Goal: Navigation & Orientation: Find specific page/section

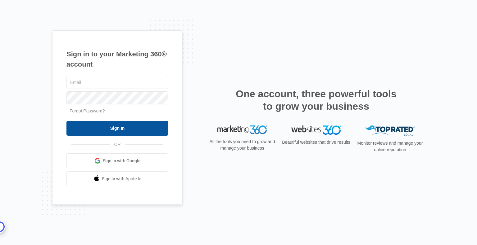
type input "[EMAIL_ADDRESS][DOMAIN_NAME]"
click at [134, 127] on input "Sign In" at bounding box center [117, 128] width 102 height 15
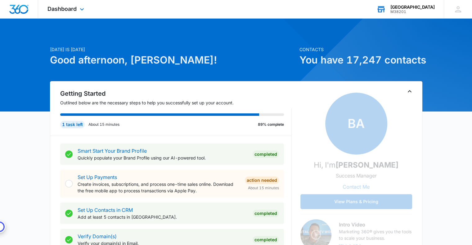
click at [417, 10] on div "M38201" at bounding box center [412, 12] width 44 height 4
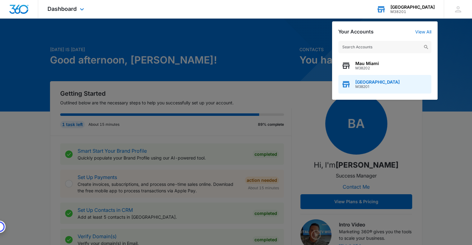
click at [366, 87] on span "M38201" at bounding box center [377, 87] width 44 height 4
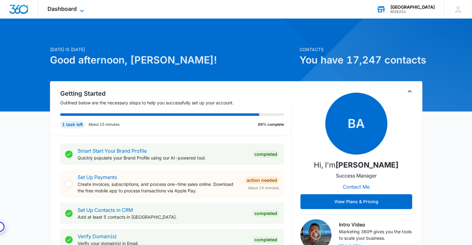
click at [62, 7] on span "Dashboard" at bounding box center [61, 9] width 29 height 7
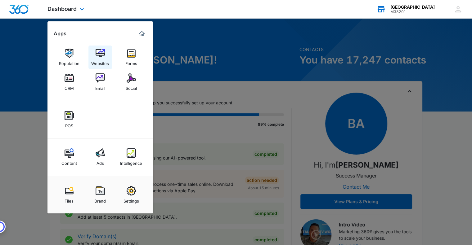
click at [101, 58] on div "Websites" at bounding box center [100, 62] width 18 height 8
